Goal: Find specific page/section: Find specific page/section

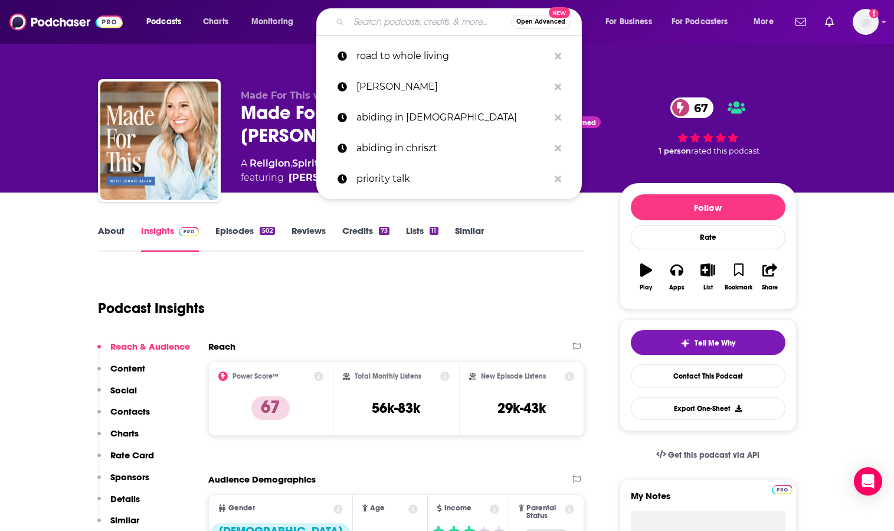
click at [361, 24] on input "Search podcasts, credits, & more..." at bounding box center [430, 21] width 162 height 19
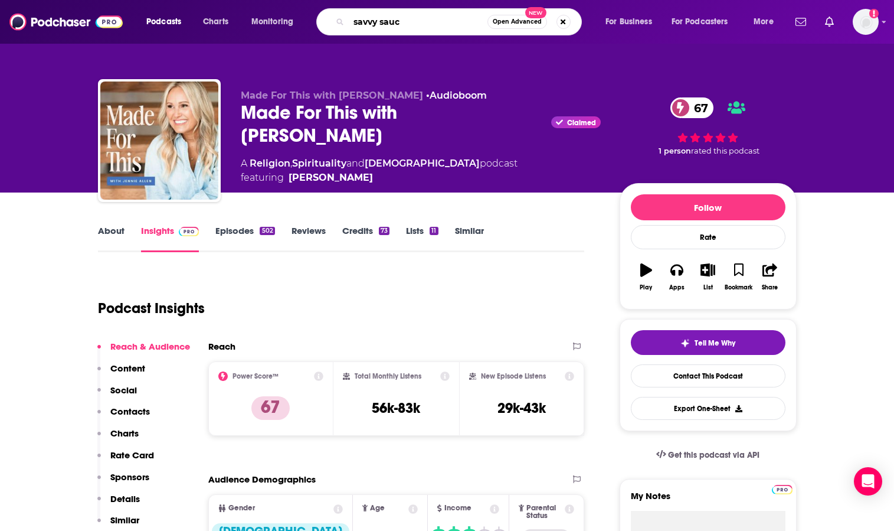
type input "savvy sauce"
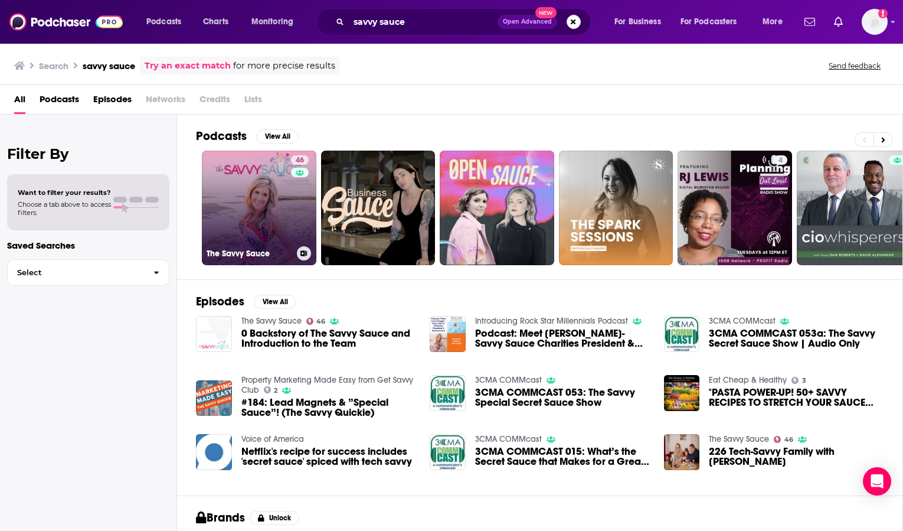
click at [261, 212] on link "46 The Savvy Sauce" at bounding box center [259, 208] width 115 height 115
